Goal: Check status: Check status

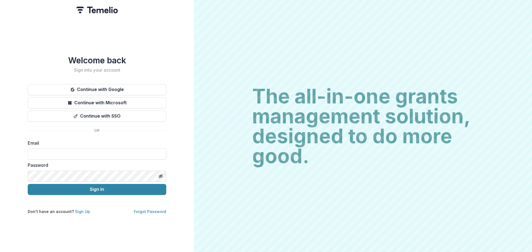
type input "**********"
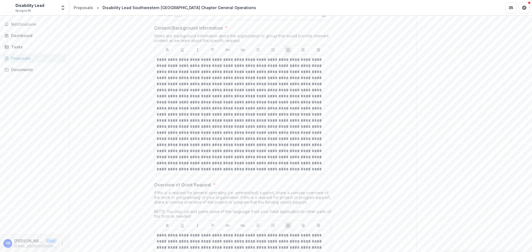
scroll to position [526, 0]
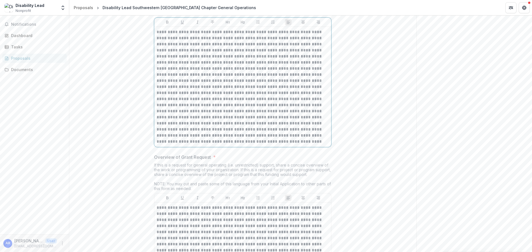
click at [178, 112] on p at bounding box center [243, 87] width 172 height 116
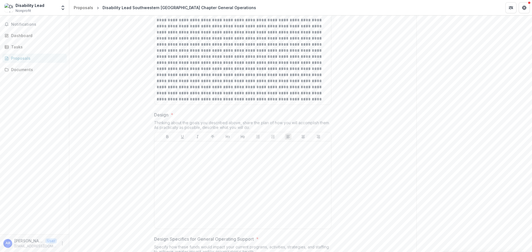
scroll to position [942, 0]
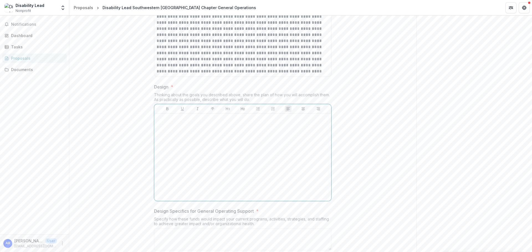
click at [166, 123] on div at bounding box center [243, 157] width 172 height 83
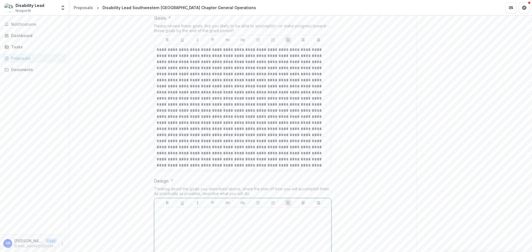
scroll to position [831, 0]
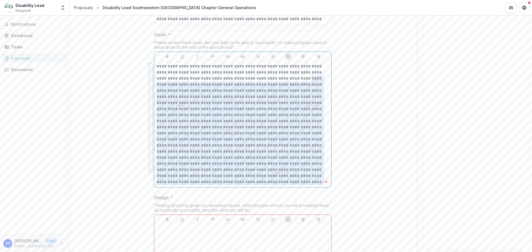
drag, startPoint x: 290, startPoint y: 78, endPoint x: 309, endPoint y: 180, distance: 103.4
click at [309, 180] on p "To enrich screen reader interactions, please activate Accessibility in Grammarl…" at bounding box center [243, 124] width 172 height 122
copy p "**********"
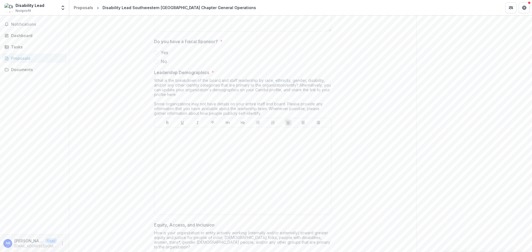
scroll to position [2050, 0]
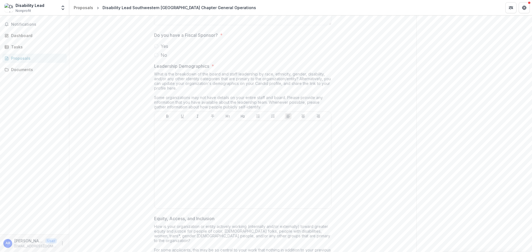
click at [156, 55] on span at bounding box center [156, 55] width 4 height 4
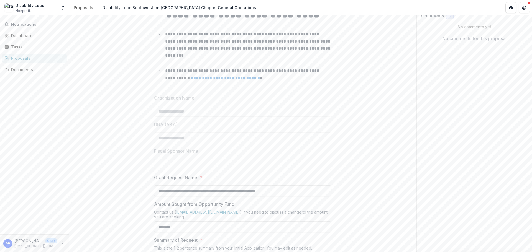
scroll to position [0, 0]
